Goal: Information Seeking & Learning: Find contact information

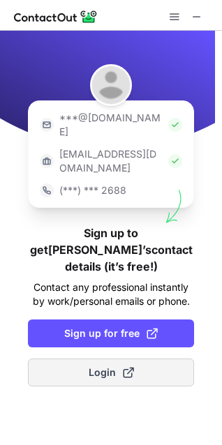
click at [140, 359] on button "Login" at bounding box center [111, 373] width 166 height 28
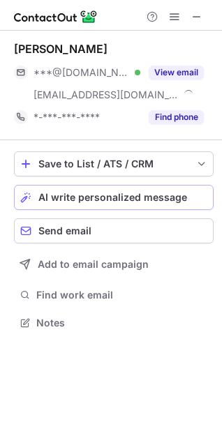
scroll to position [313, 222]
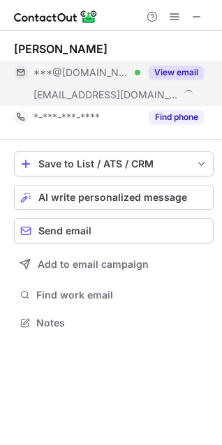
click at [172, 73] on button "View email" at bounding box center [176, 73] width 55 height 14
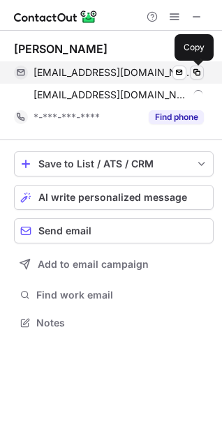
click at [197, 77] on span at bounding box center [196, 72] width 11 height 11
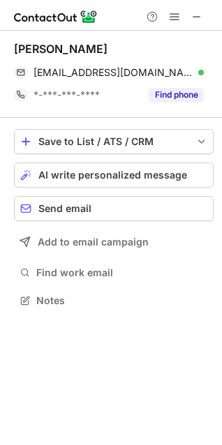
scroll to position [291, 222]
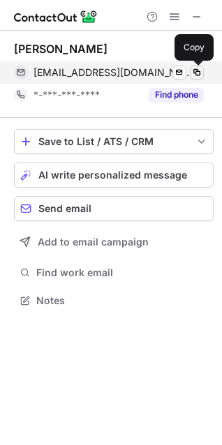
click at [196, 73] on span at bounding box center [196, 72] width 11 height 11
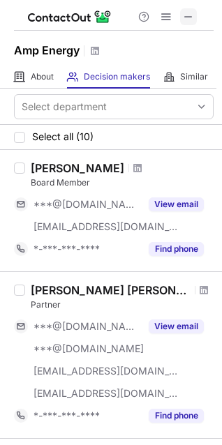
click at [187, 17] on span at bounding box center [188, 16] width 11 height 11
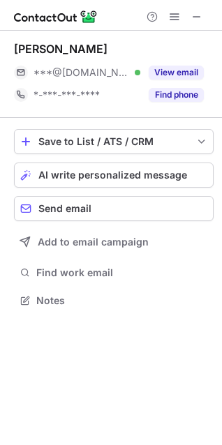
scroll to position [291, 222]
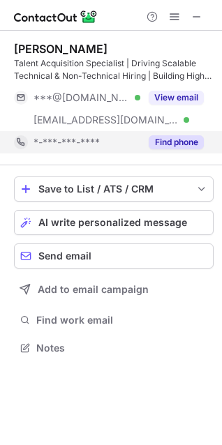
scroll to position [338, 222]
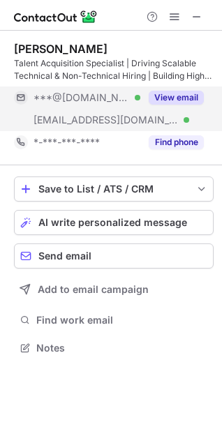
click at [166, 100] on button "View email" at bounding box center [176, 98] width 55 height 14
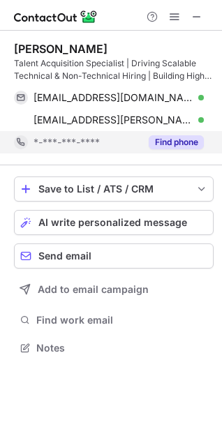
click at [174, 139] on button "Find phone" at bounding box center [176, 142] width 55 height 14
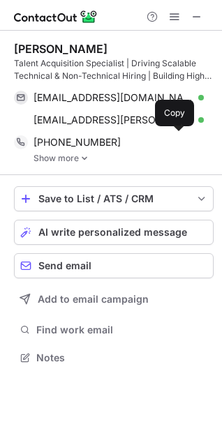
scroll to position [348, 222]
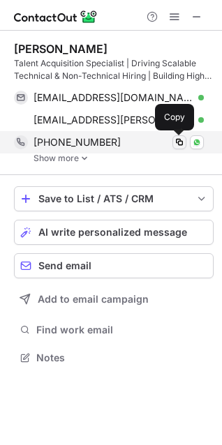
click at [182, 143] on span at bounding box center [179, 142] width 11 height 11
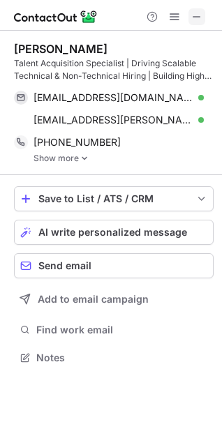
click at [195, 16] on span at bounding box center [196, 16] width 11 height 11
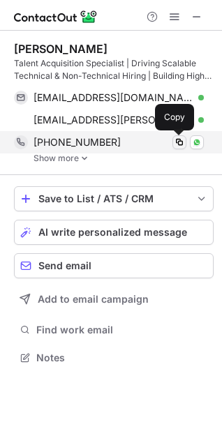
click at [178, 144] on span at bounding box center [179, 142] width 11 height 11
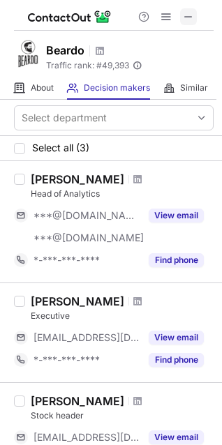
click at [189, 15] on span at bounding box center [188, 16] width 11 height 11
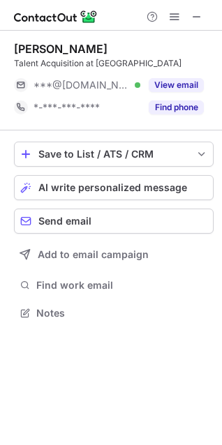
scroll to position [304, 222]
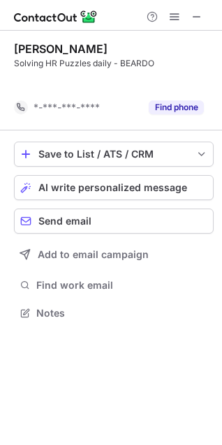
scroll to position [281, 222]
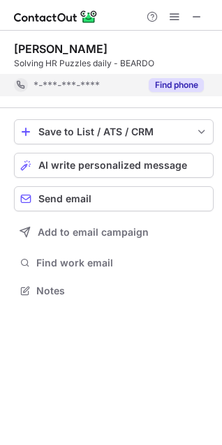
click at [181, 84] on button "Find phone" at bounding box center [176, 85] width 55 height 14
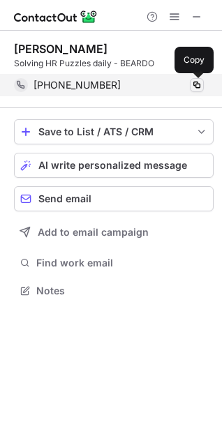
click at [193, 84] on span at bounding box center [196, 85] width 11 height 11
